Goal: Task Accomplishment & Management: Complete application form

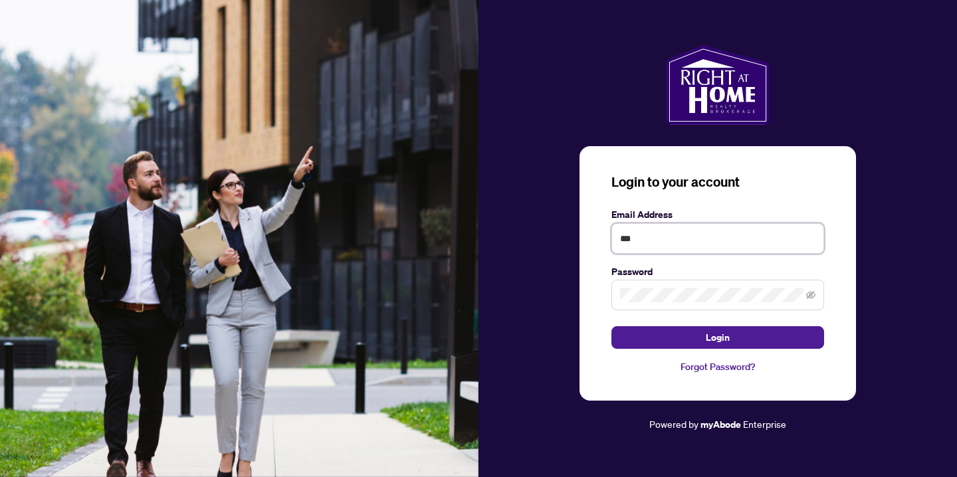
click at [651, 240] on input "***" at bounding box center [717, 238] width 213 height 31
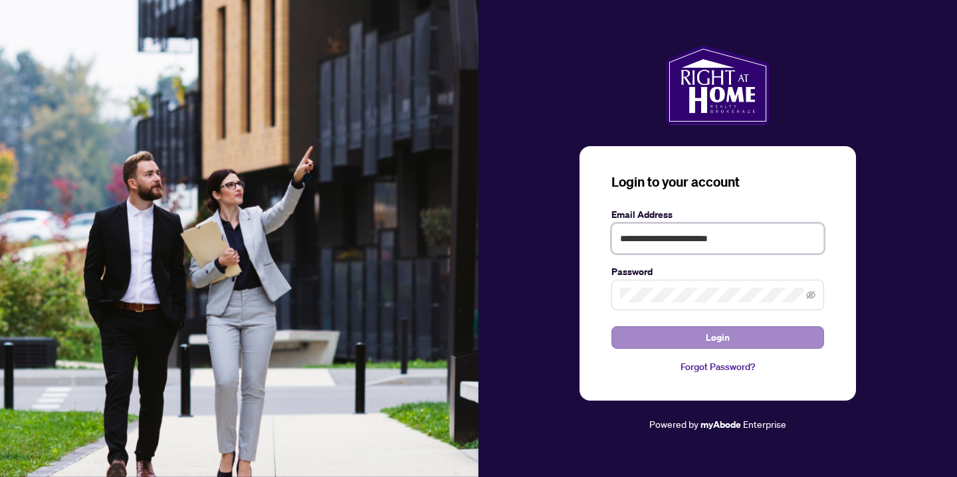
type input "**********"
click at [640, 330] on button "Login" at bounding box center [717, 337] width 213 height 23
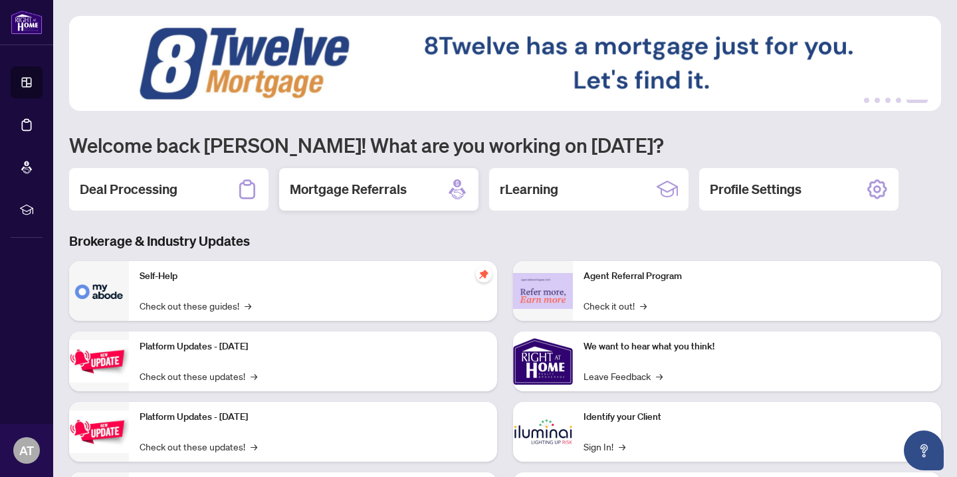
click at [354, 201] on div "Mortgage Referrals" at bounding box center [378, 189] width 199 height 43
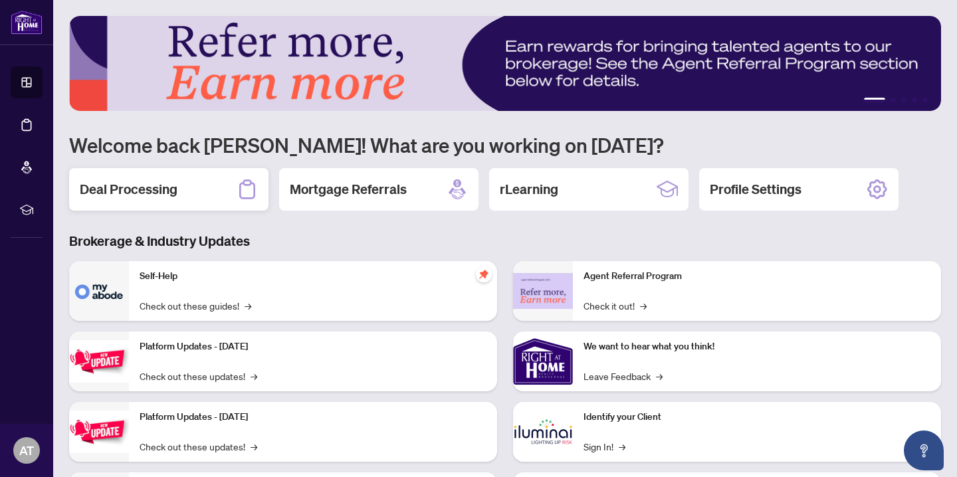
click at [217, 200] on div "Deal Processing" at bounding box center [168, 189] width 199 height 43
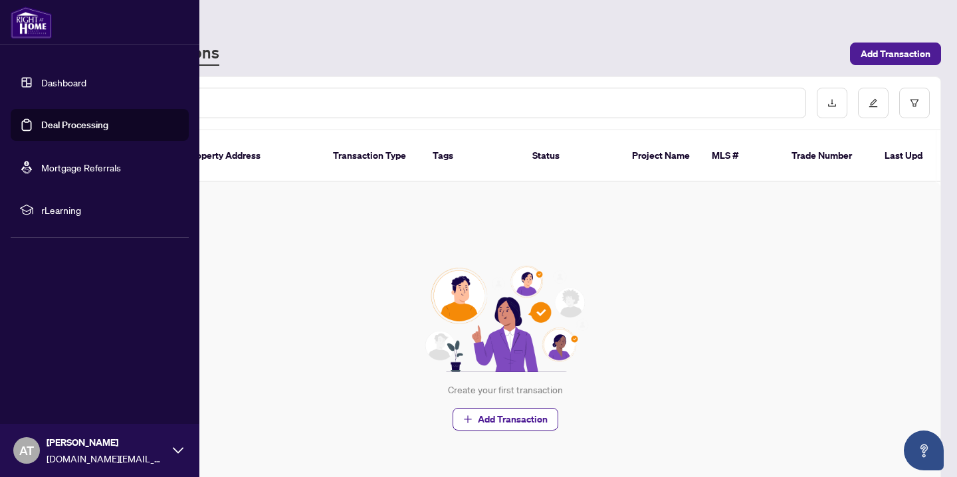
click at [75, 78] on link "Dashboard" at bounding box center [63, 82] width 45 height 12
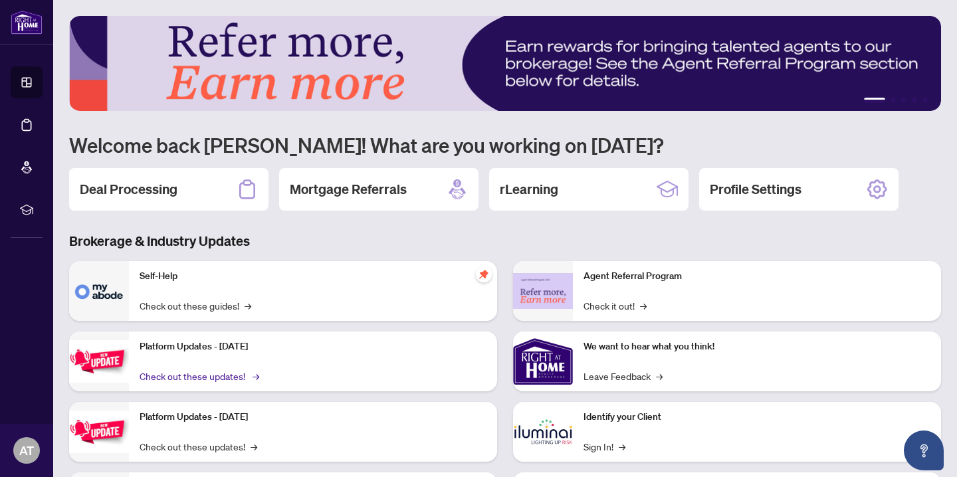
click at [235, 380] on link "Check out these updates! →" at bounding box center [199, 376] width 118 height 15
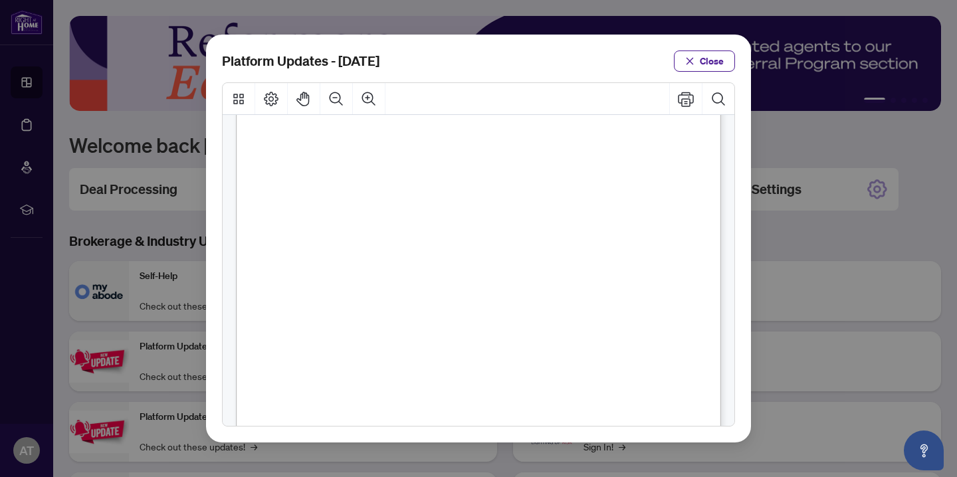
scroll to position [343, 0]
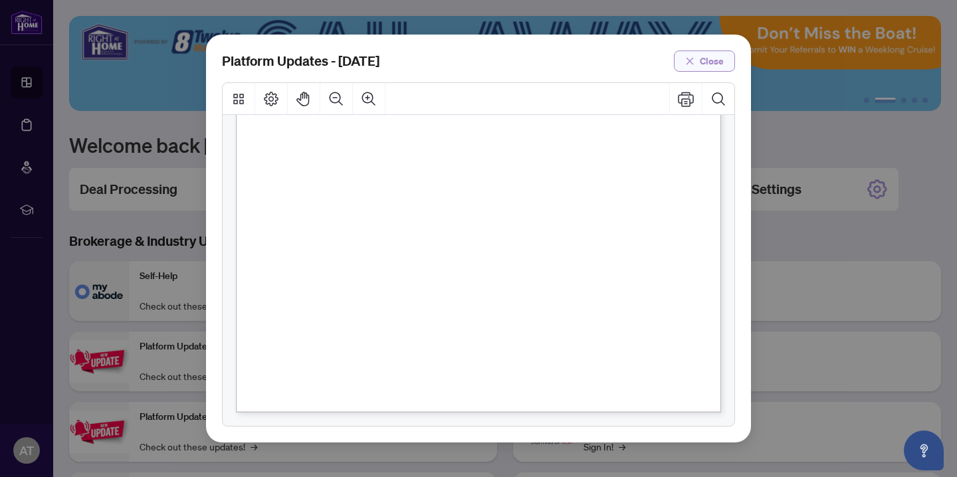
click at [695, 67] on button "Close" at bounding box center [704, 60] width 61 height 21
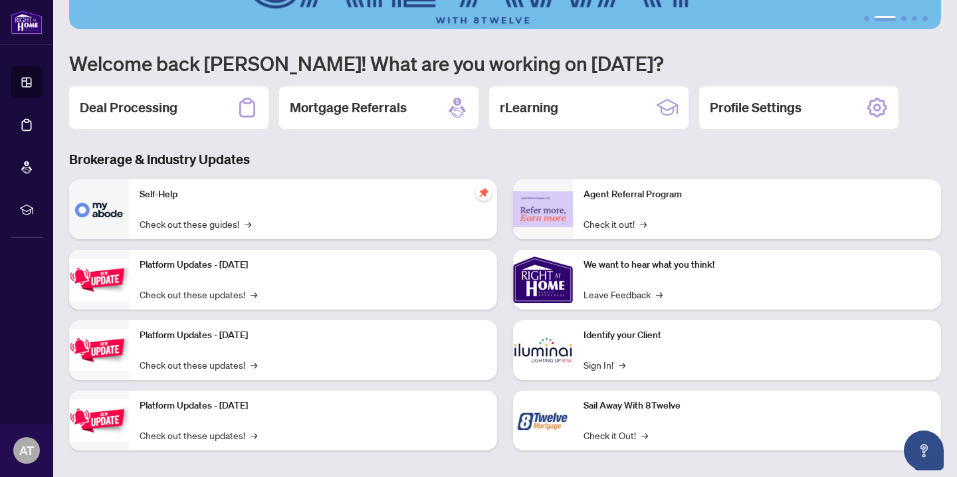
scroll to position [84, 0]
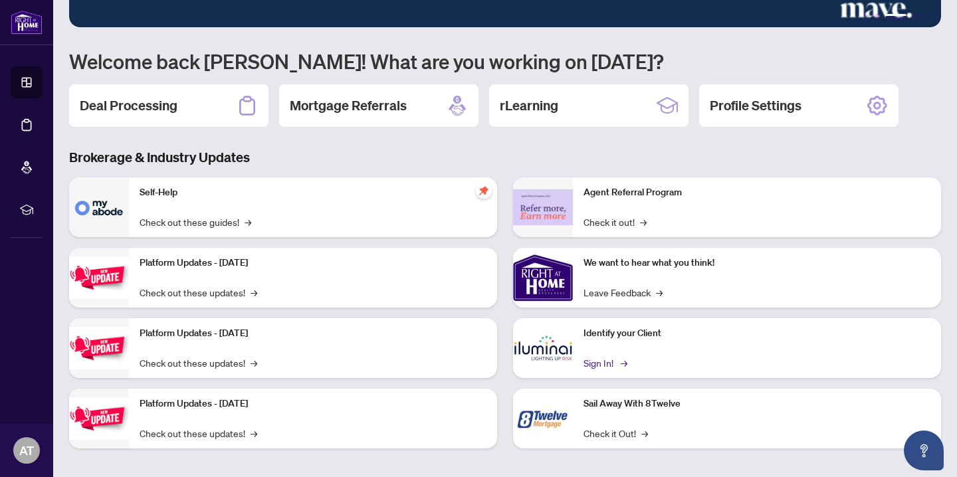
click at [597, 359] on link "Sign In! →" at bounding box center [604, 362] width 42 height 15
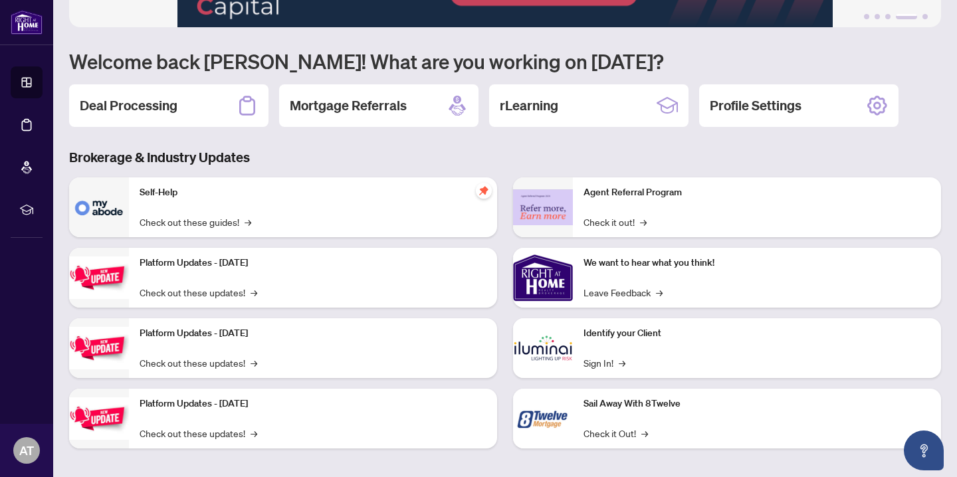
scroll to position [91, 0]
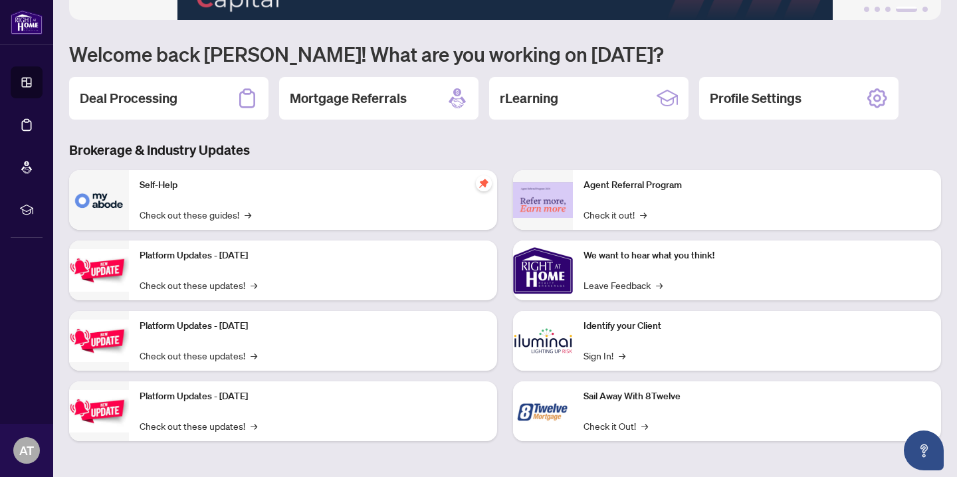
click at [748, 421] on div "Sail Away With 8Twelve Check it Out! →" at bounding box center [757, 411] width 368 height 60
click at [628, 425] on link "Check it Out! →" at bounding box center [615, 426] width 64 height 15
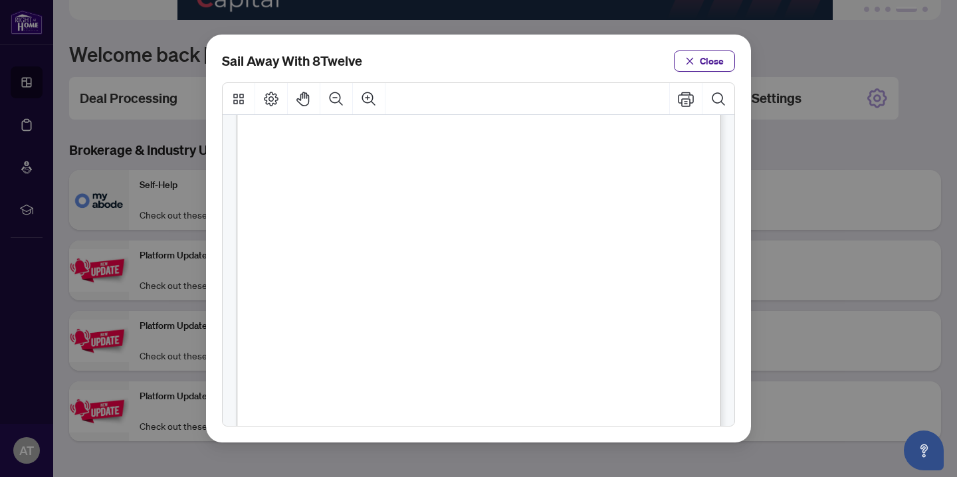
scroll to position [0, 0]
click at [268, 101] on icon "Page Layout" at bounding box center [271, 99] width 16 height 16
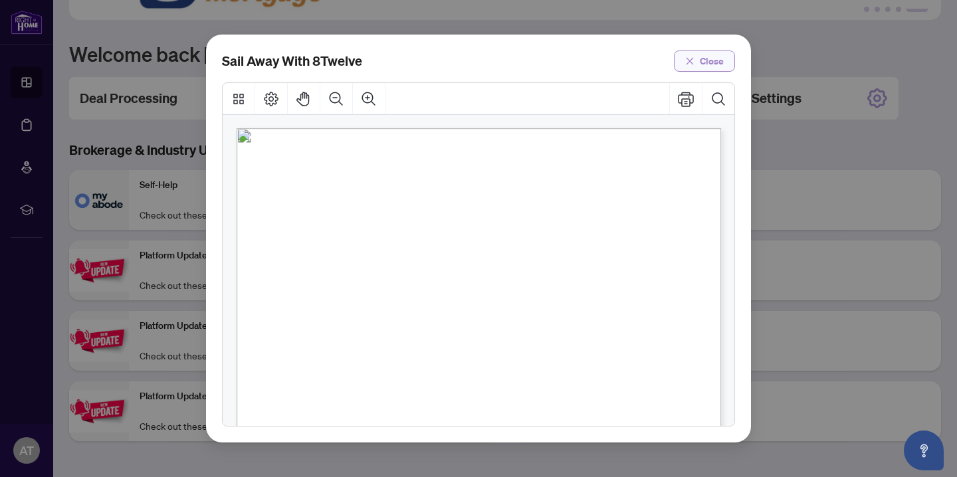
click at [719, 59] on span "Close" at bounding box center [712, 60] width 24 height 21
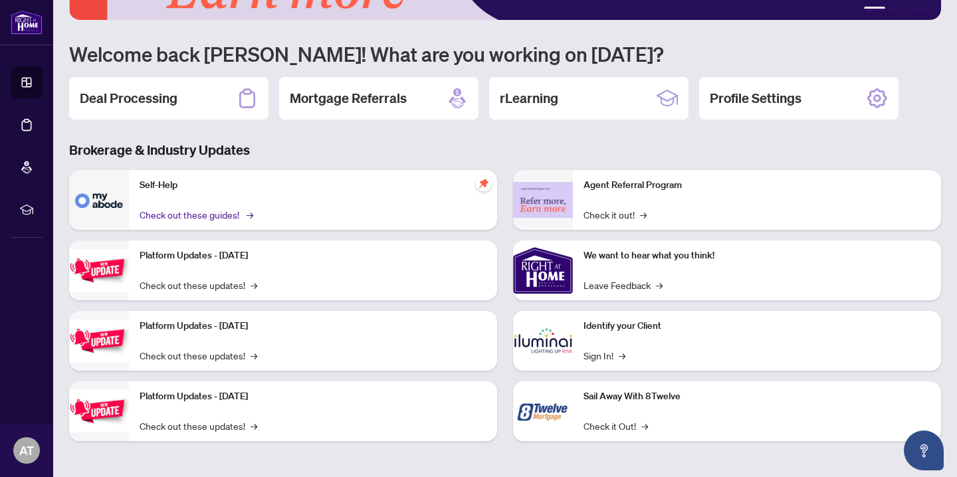
click at [225, 214] on link "Check out these guides! →" at bounding box center [196, 214] width 112 height 15
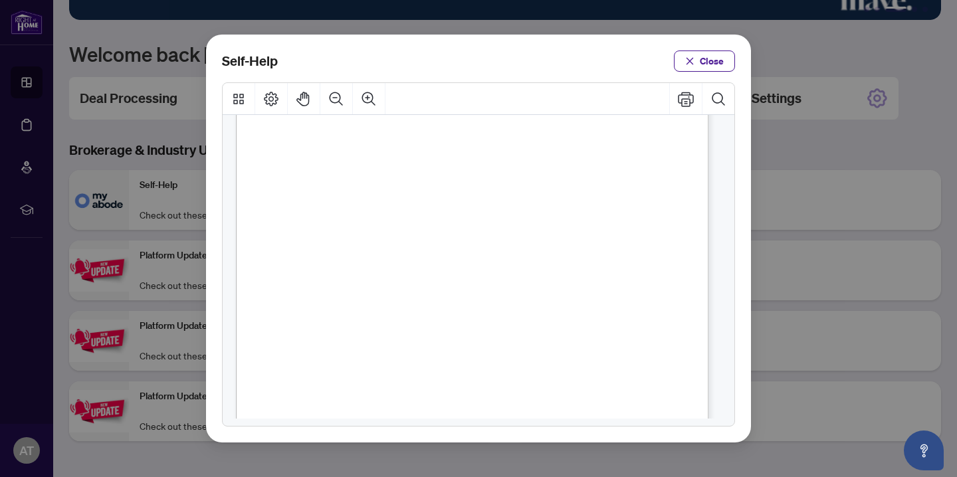
scroll to position [320, 0]
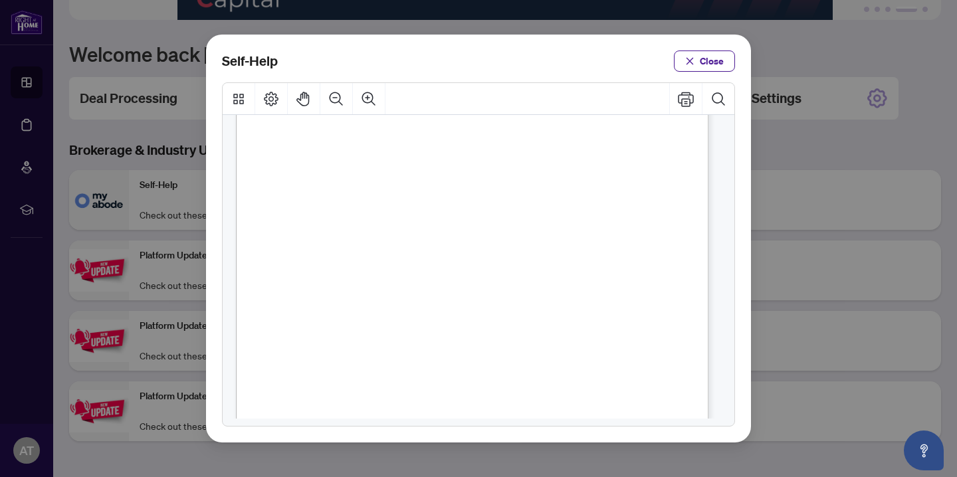
click at [500, 332] on span "PDF" at bounding box center [502, 332] width 18 height 13
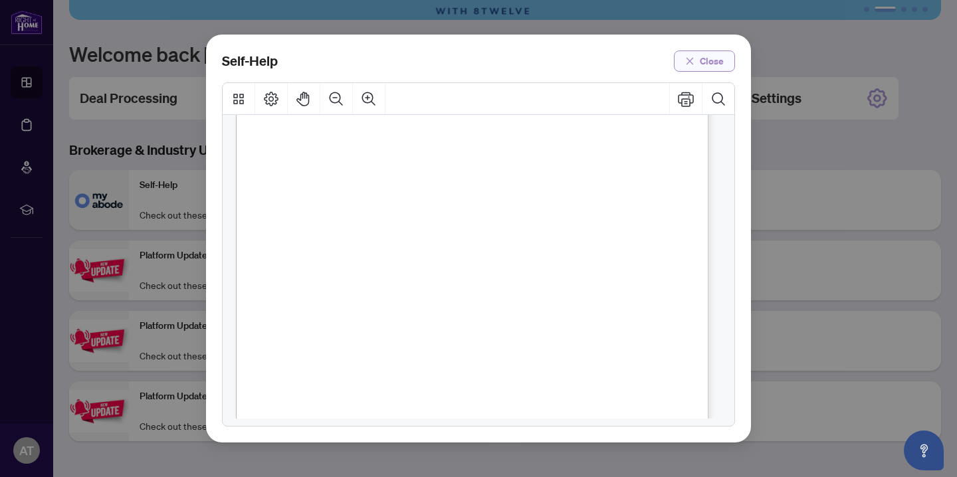
click at [716, 62] on span "Close" at bounding box center [712, 60] width 24 height 21
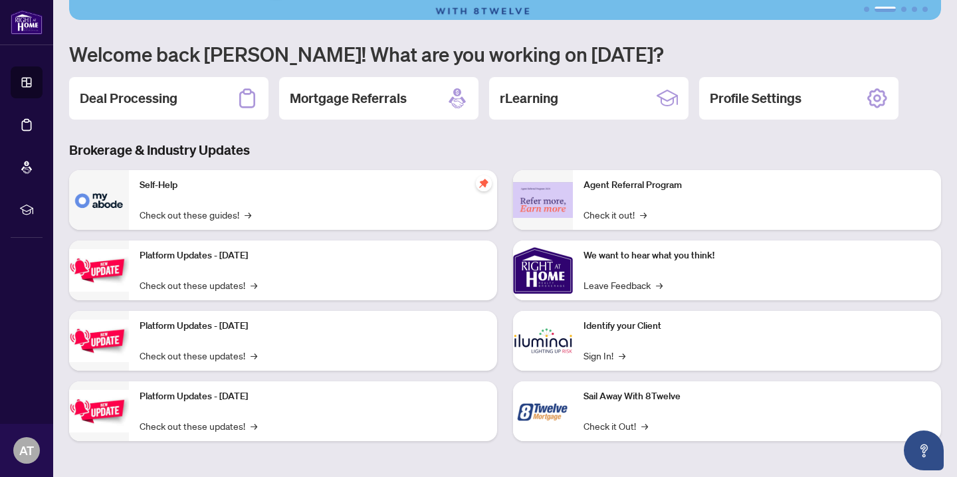
scroll to position [0, 0]
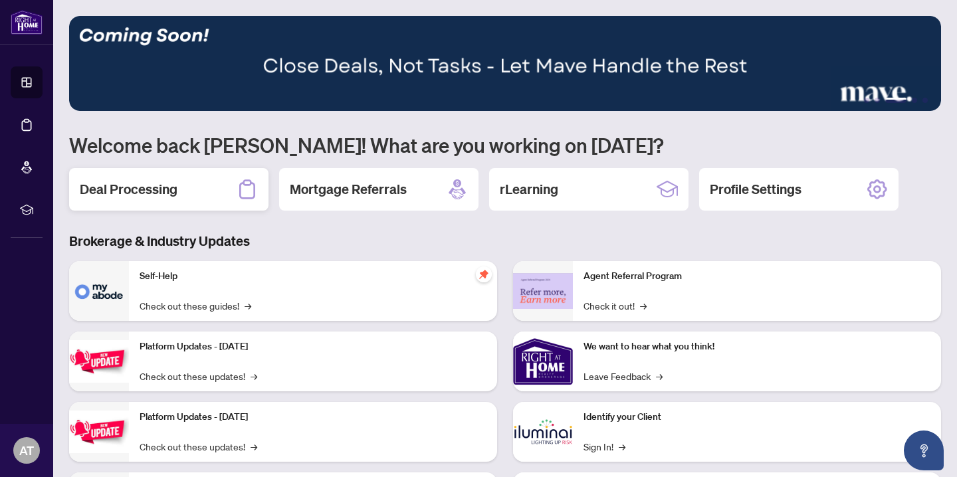
click at [171, 183] on h2 "Deal Processing" at bounding box center [129, 189] width 98 height 19
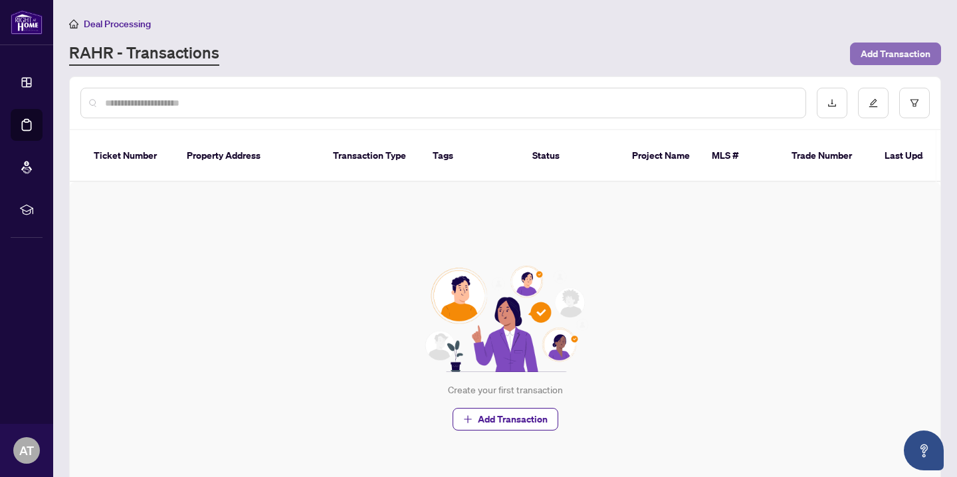
click at [864, 54] on span "Add Transaction" at bounding box center [895, 53] width 70 height 21
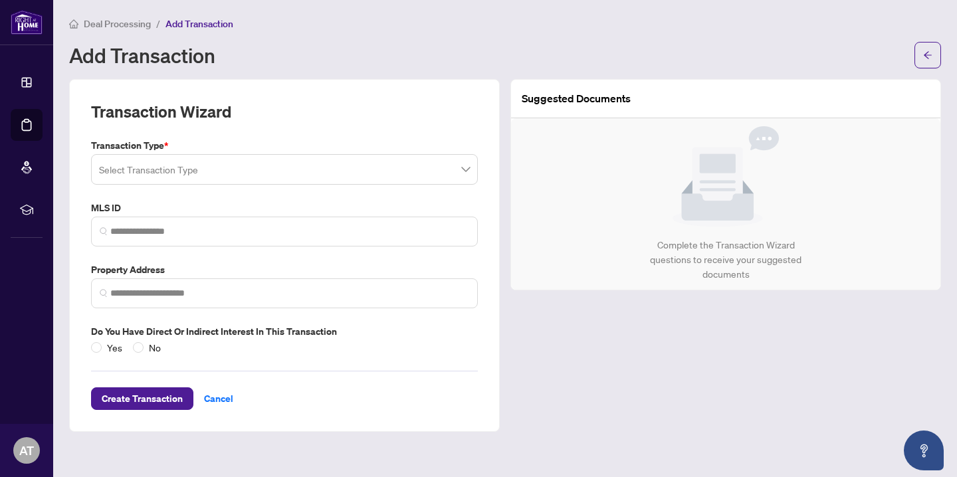
click at [344, 169] on input "search" at bounding box center [278, 171] width 359 height 29
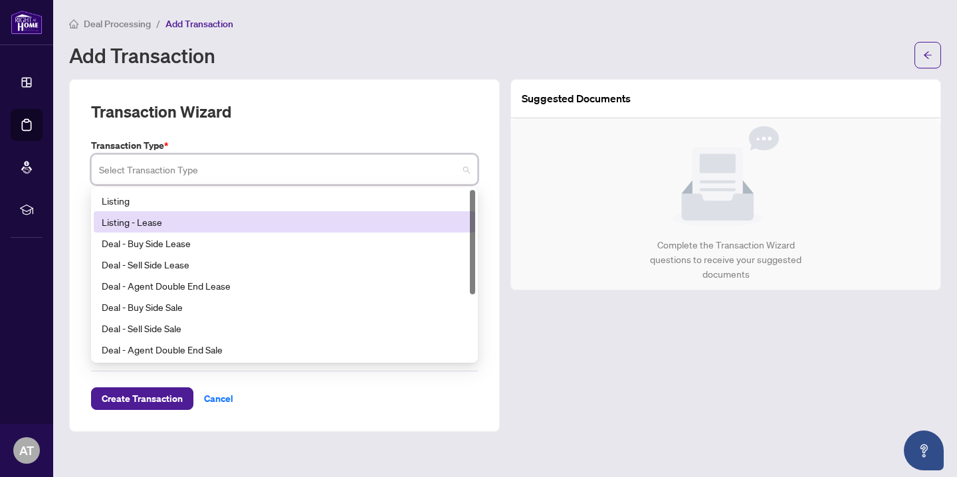
click at [328, 223] on div "Listing - Lease" at bounding box center [284, 222] width 365 height 15
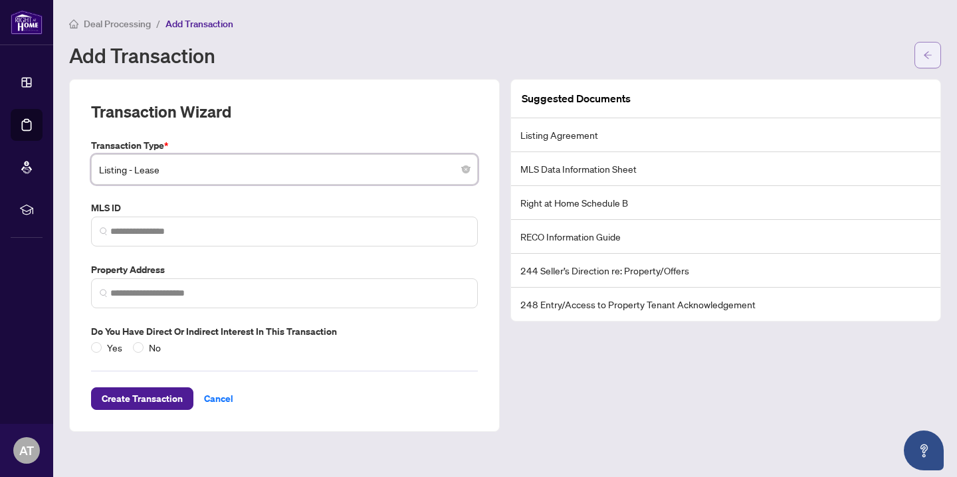
click at [921, 56] on button "button" at bounding box center [927, 55] width 27 height 27
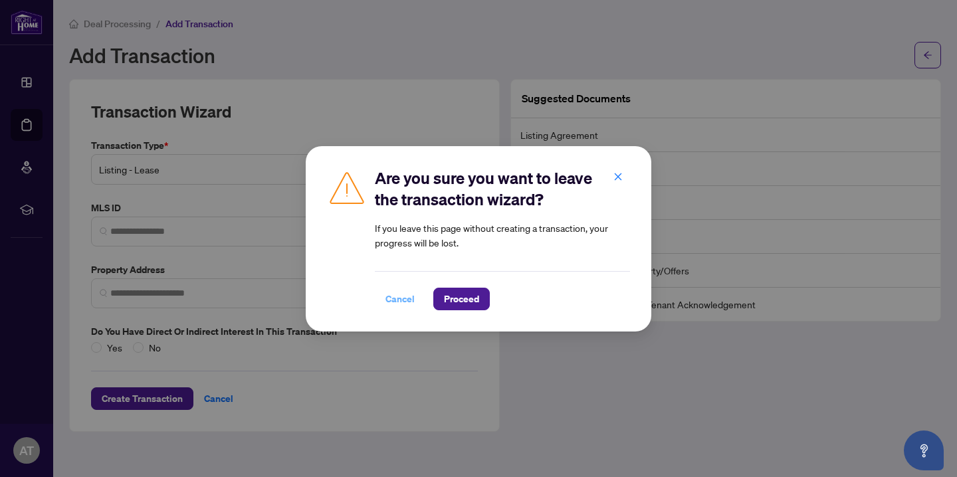
click at [405, 298] on span "Cancel" at bounding box center [399, 298] width 29 height 21
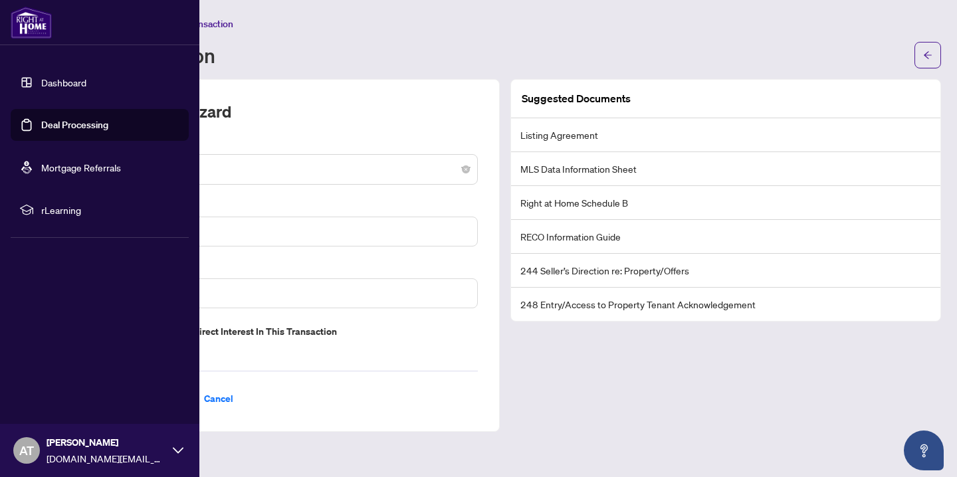
click at [64, 84] on link "Dashboard" at bounding box center [63, 82] width 45 height 12
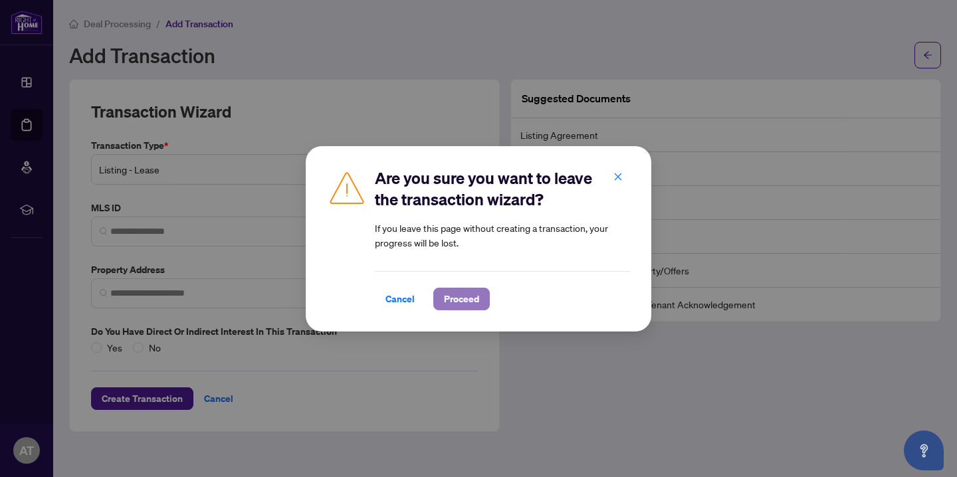
click at [446, 300] on span "Proceed" at bounding box center [461, 298] width 35 height 21
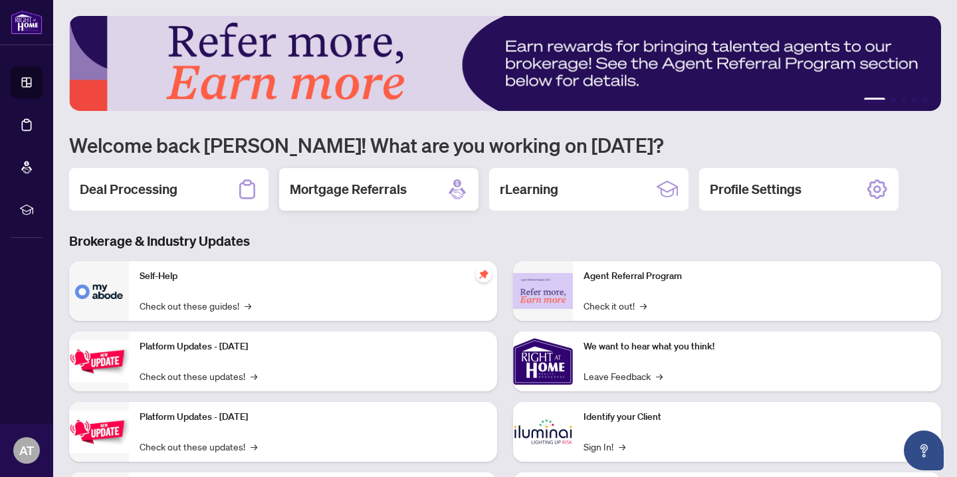
click at [392, 181] on h2 "Mortgage Referrals" at bounding box center [348, 189] width 117 height 19
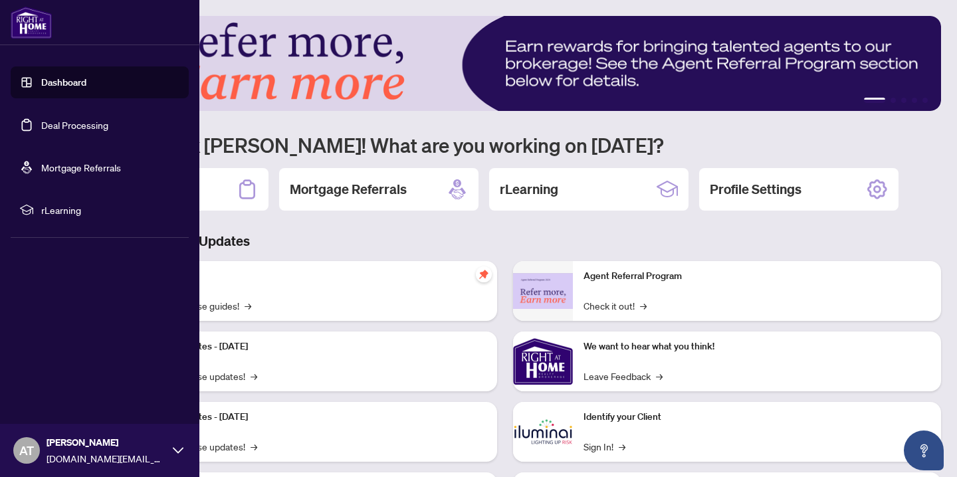
click at [76, 83] on link "Dashboard" at bounding box center [63, 82] width 45 height 12
